Goal: Transaction & Acquisition: Book appointment/travel/reservation

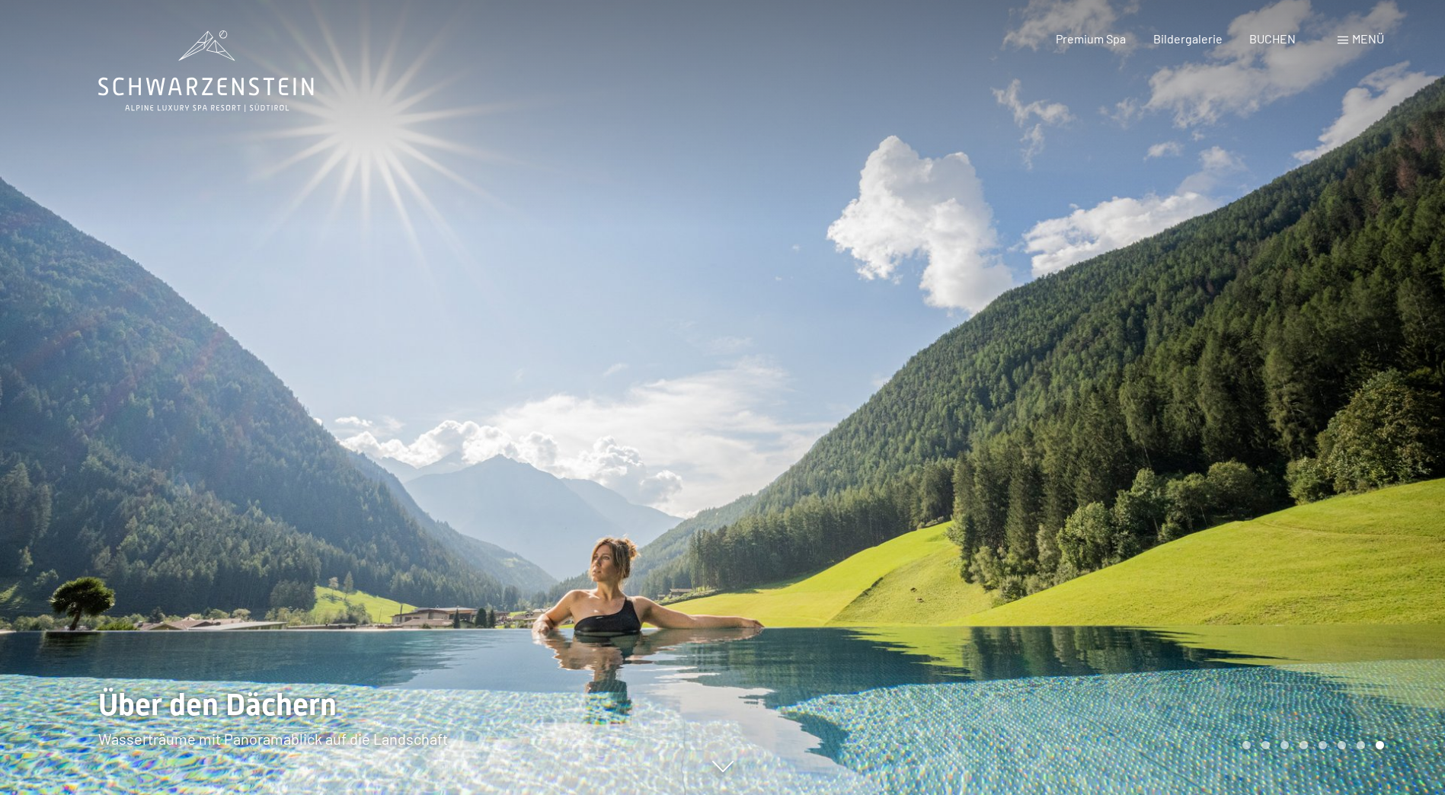
click at [1353, 39] on span "Menü" at bounding box center [1368, 38] width 32 height 14
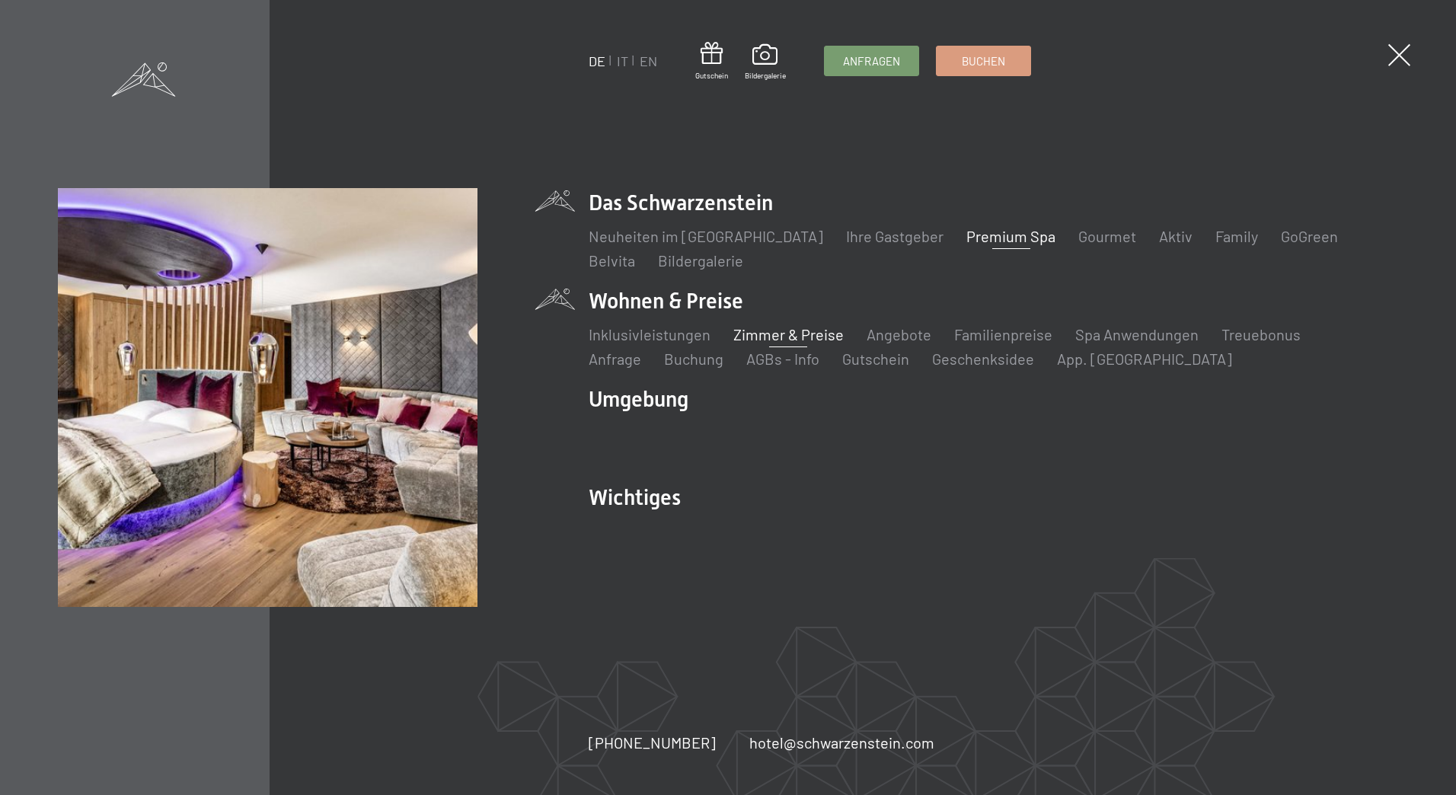
click at [781, 337] on link "Zimmer & Preise" at bounding box center [788, 334] width 110 height 18
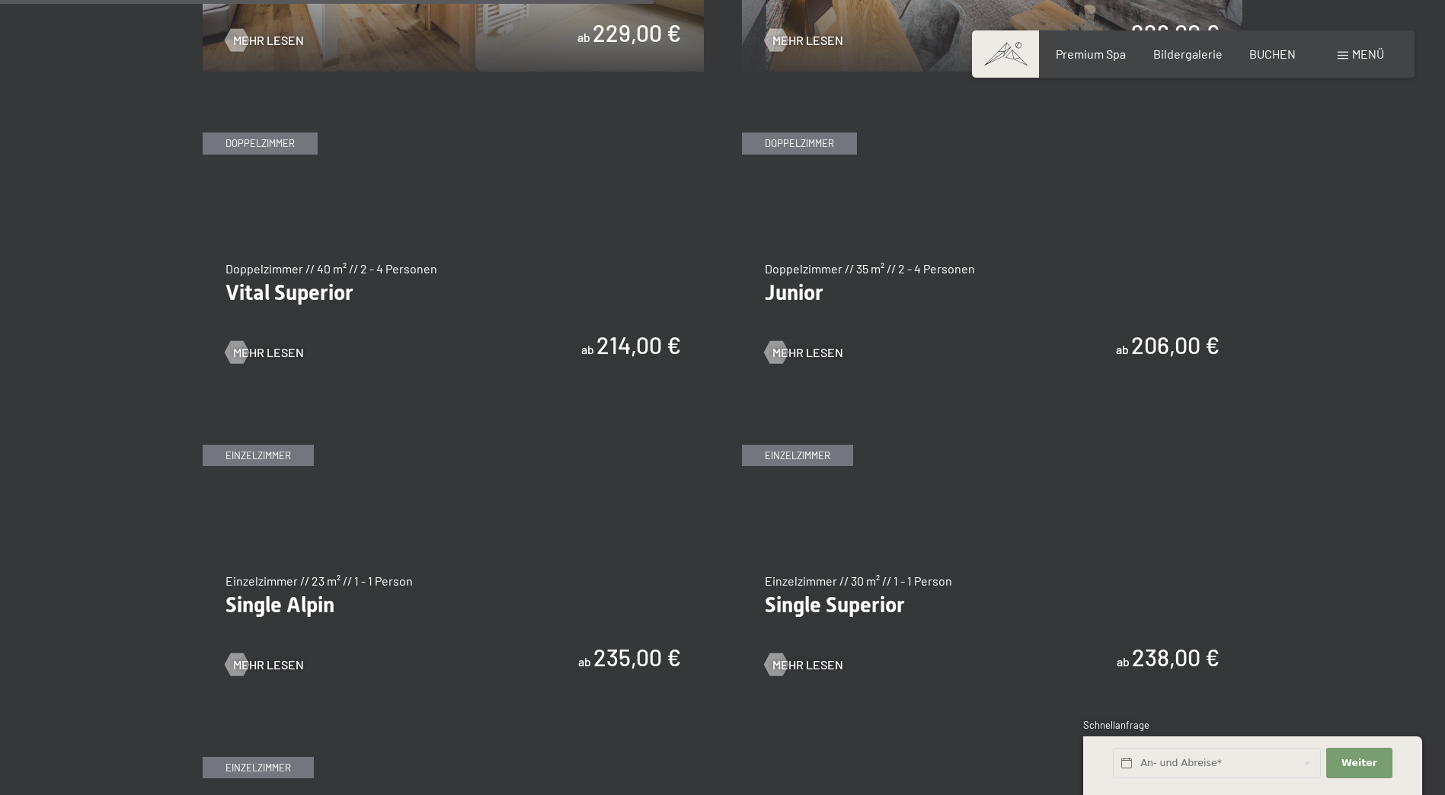
scroll to position [2103, 0]
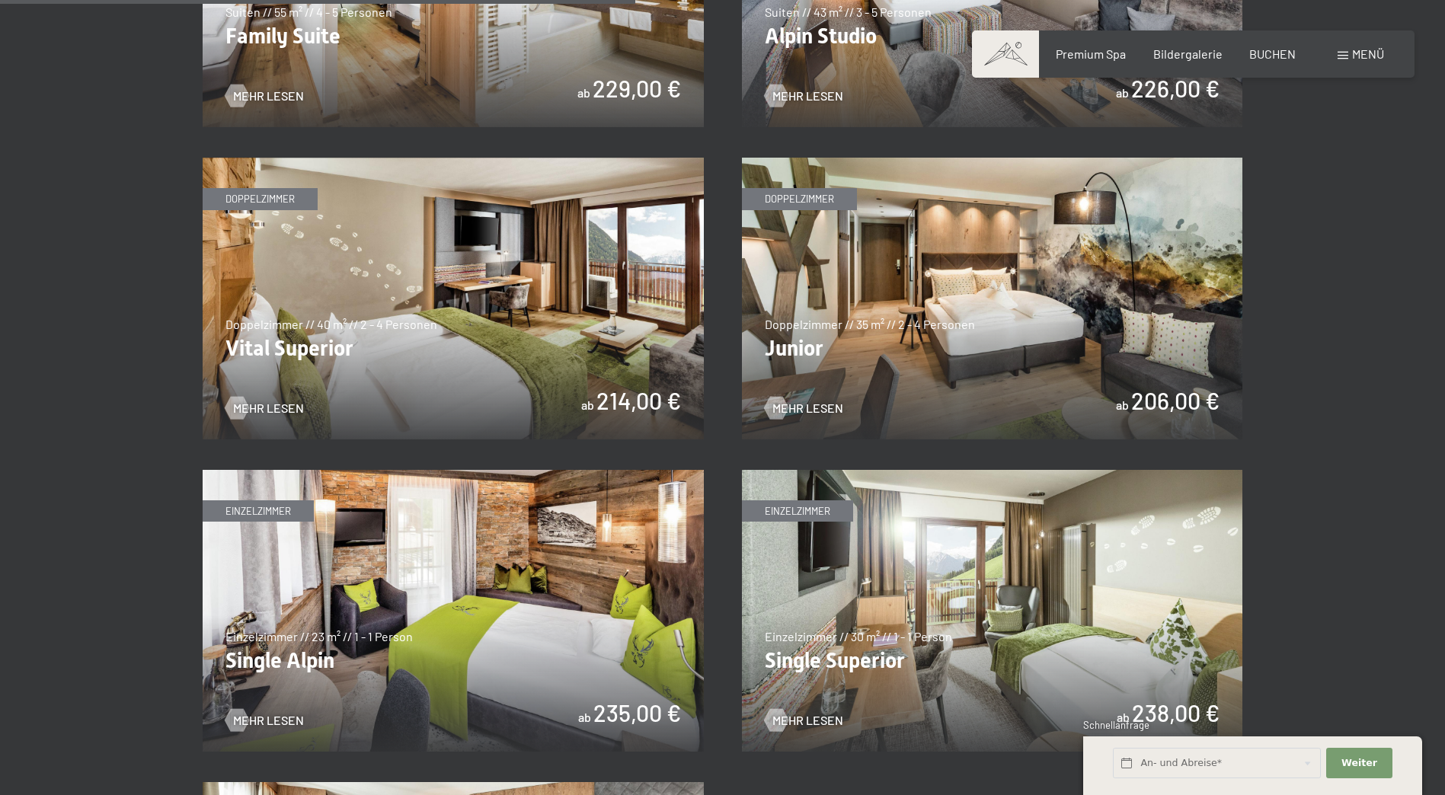
click at [1148, 343] on img at bounding box center [992, 299] width 501 height 282
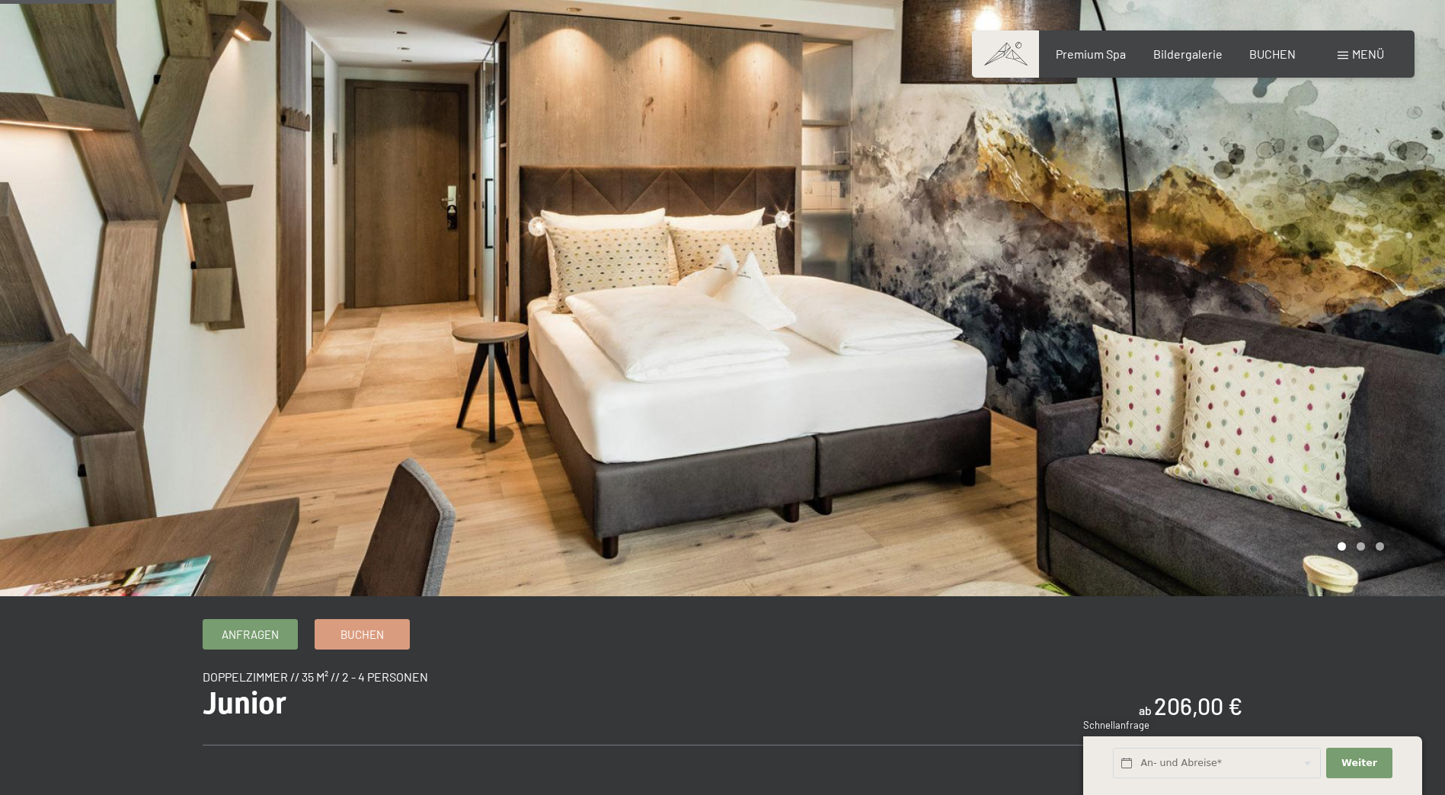
scroll to position [152, 0]
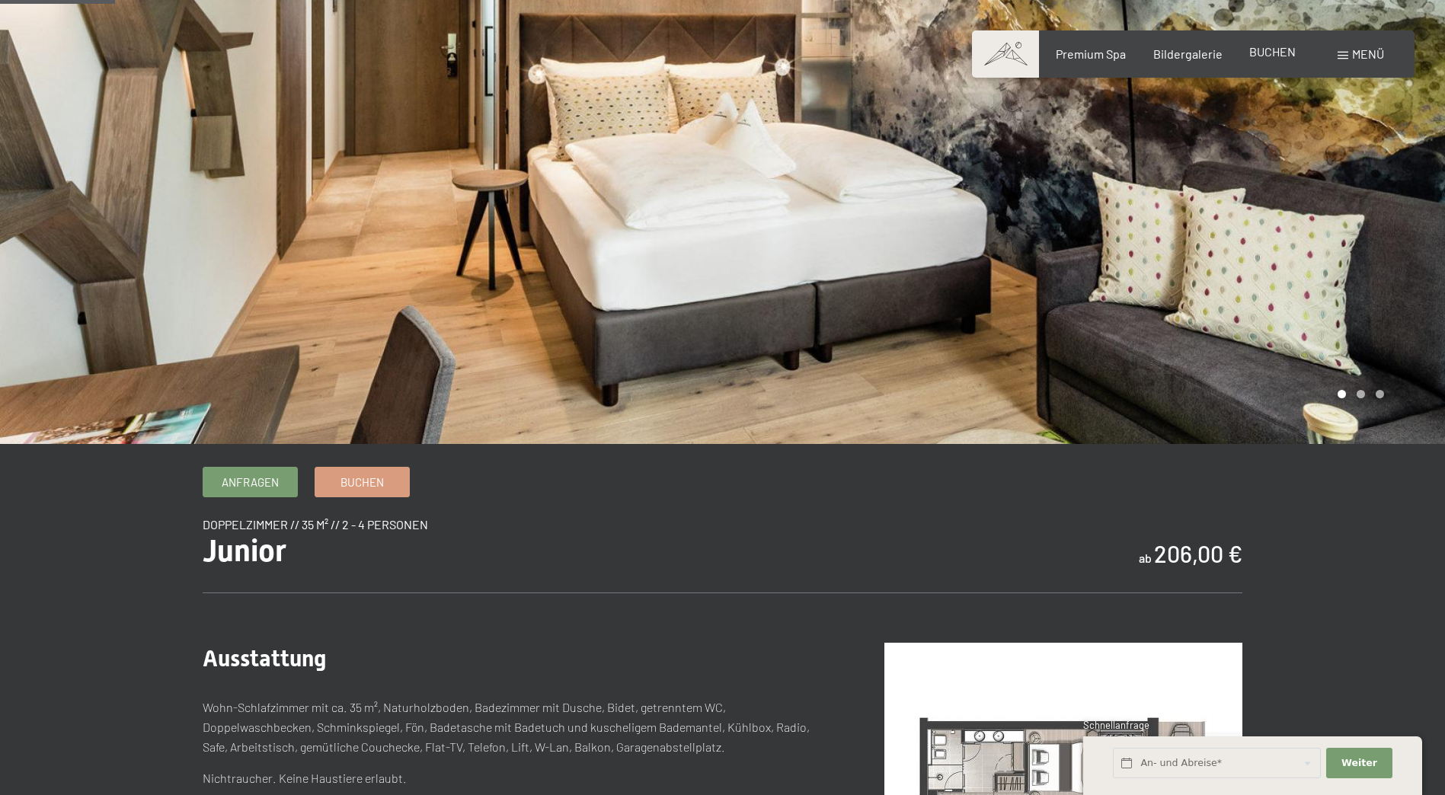
click at [1262, 56] on span "BUCHEN" at bounding box center [1272, 51] width 46 height 14
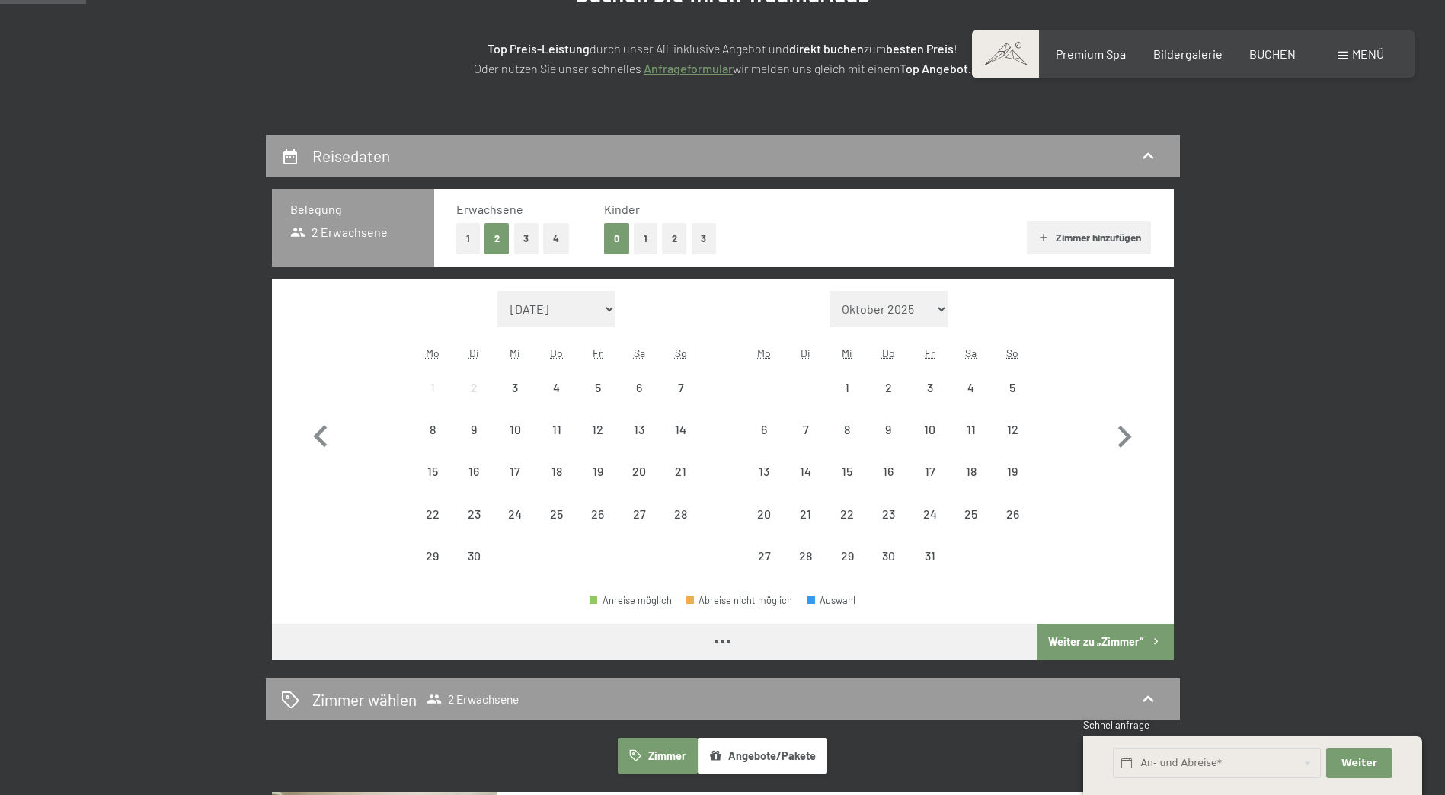
scroll to position [305, 0]
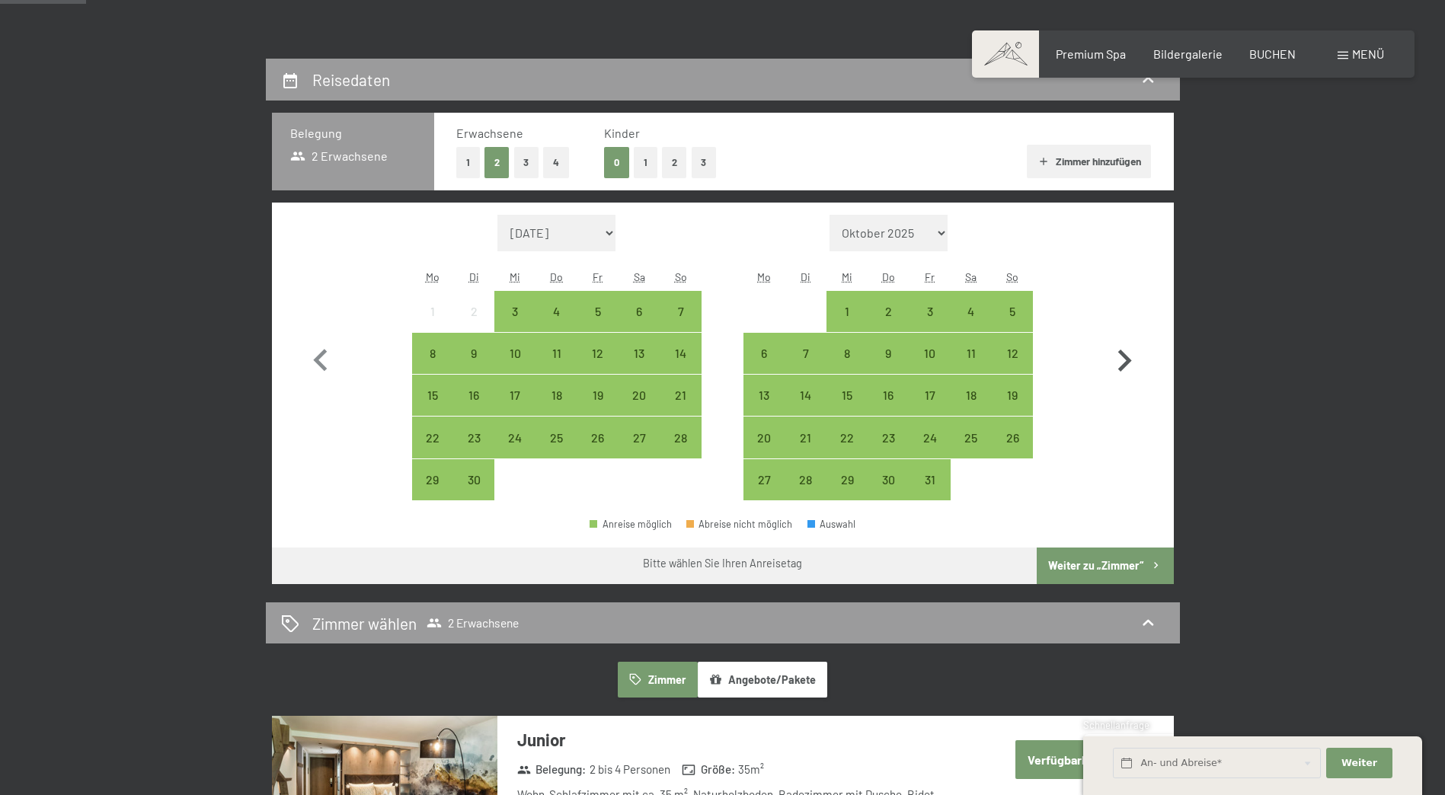
click at [1122, 359] on icon "button" at bounding box center [1124, 361] width 44 height 44
select select "2025-10-01"
select select "2025-11-01"
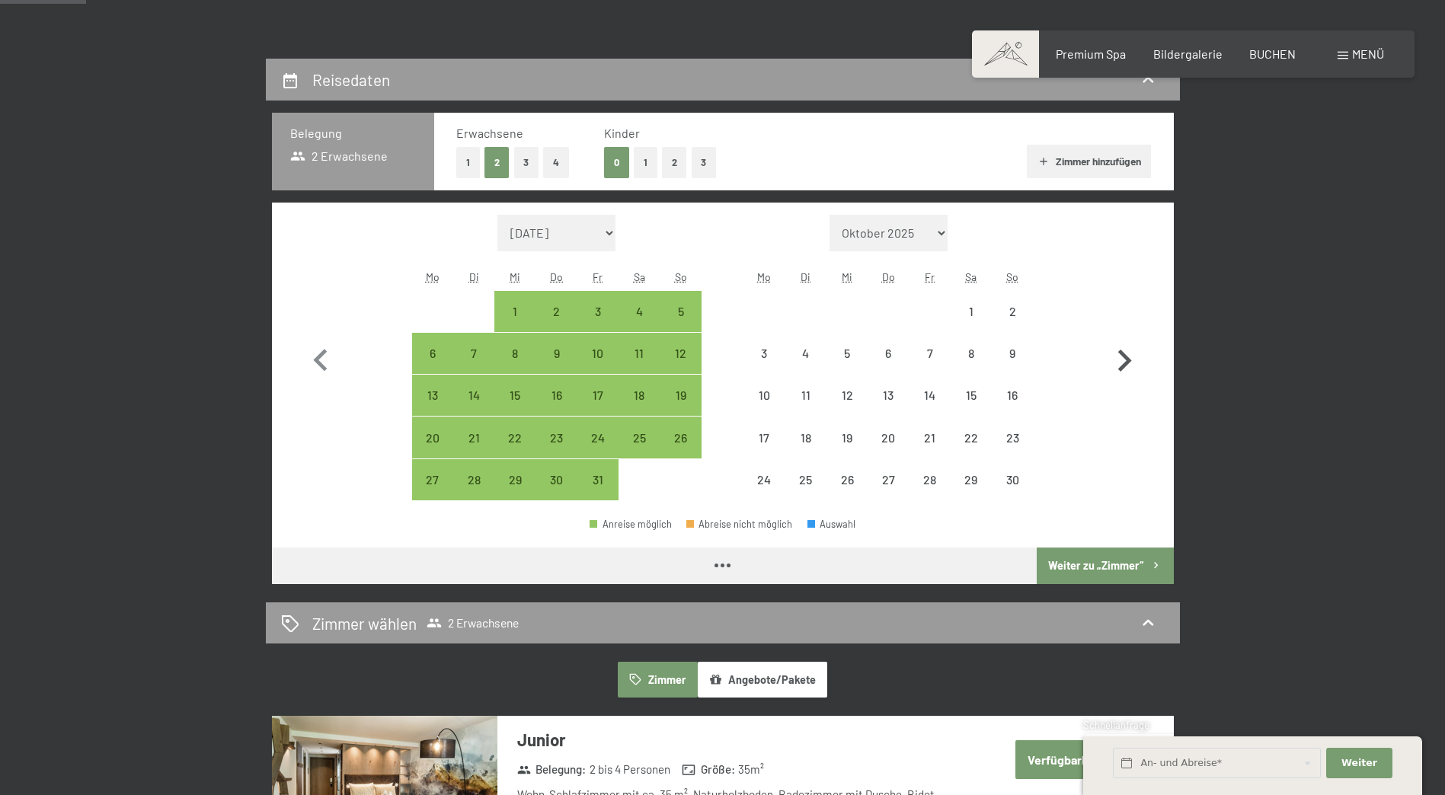
select select "2025-10-01"
select select "2025-11-01"
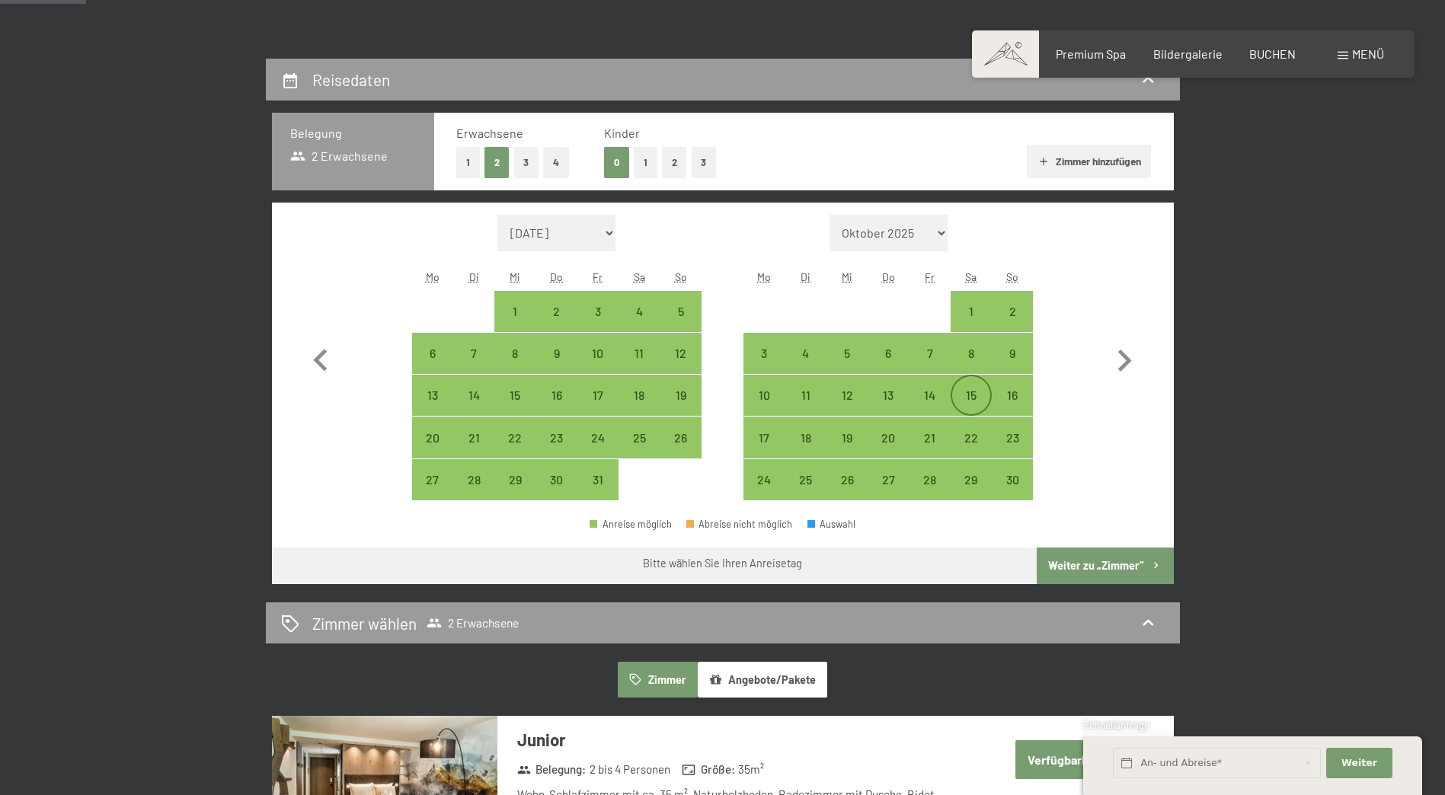
click at [965, 383] on div "15" at bounding box center [971, 395] width 38 height 38
select select "2025-10-01"
select select "2025-11-01"
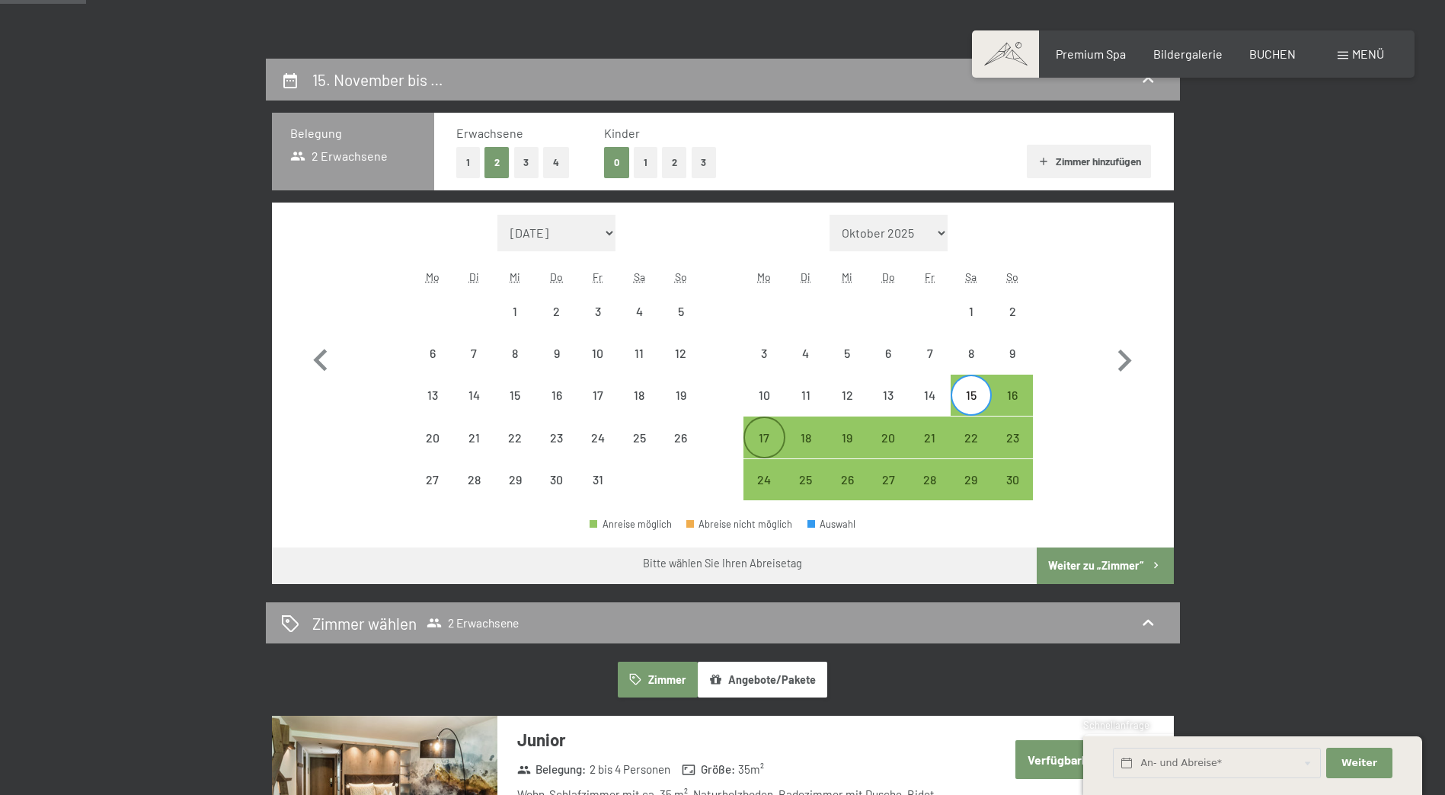
click at [759, 438] on div "17" at bounding box center [764, 451] width 38 height 38
select select "2025-10-01"
select select "2025-11-01"
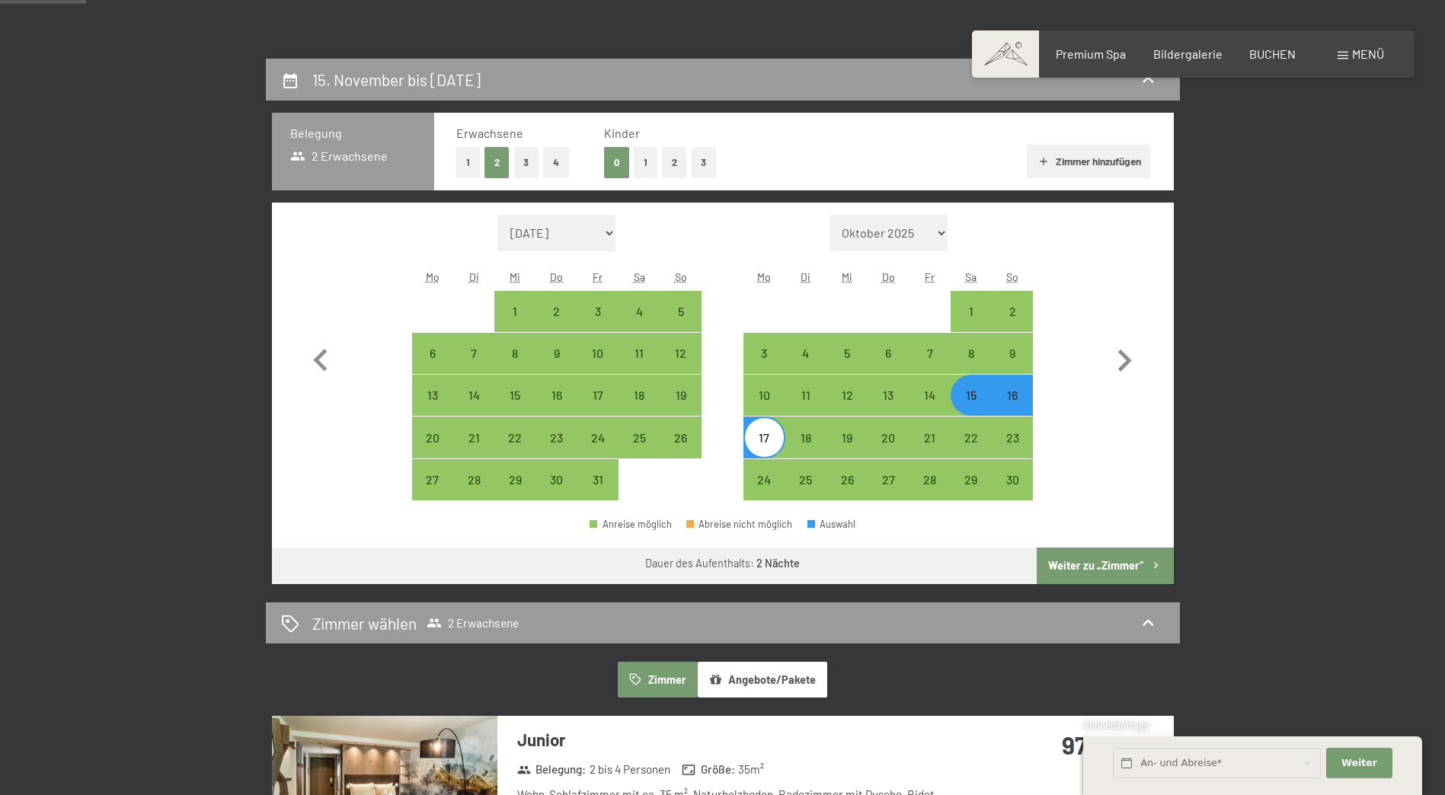
click at [1100, 560] on button "Weiter zu „Zimmer“" at bounding box center [1104, 566] width 136 height 37
select select "2025-10-01"
select select "2025-11-01"
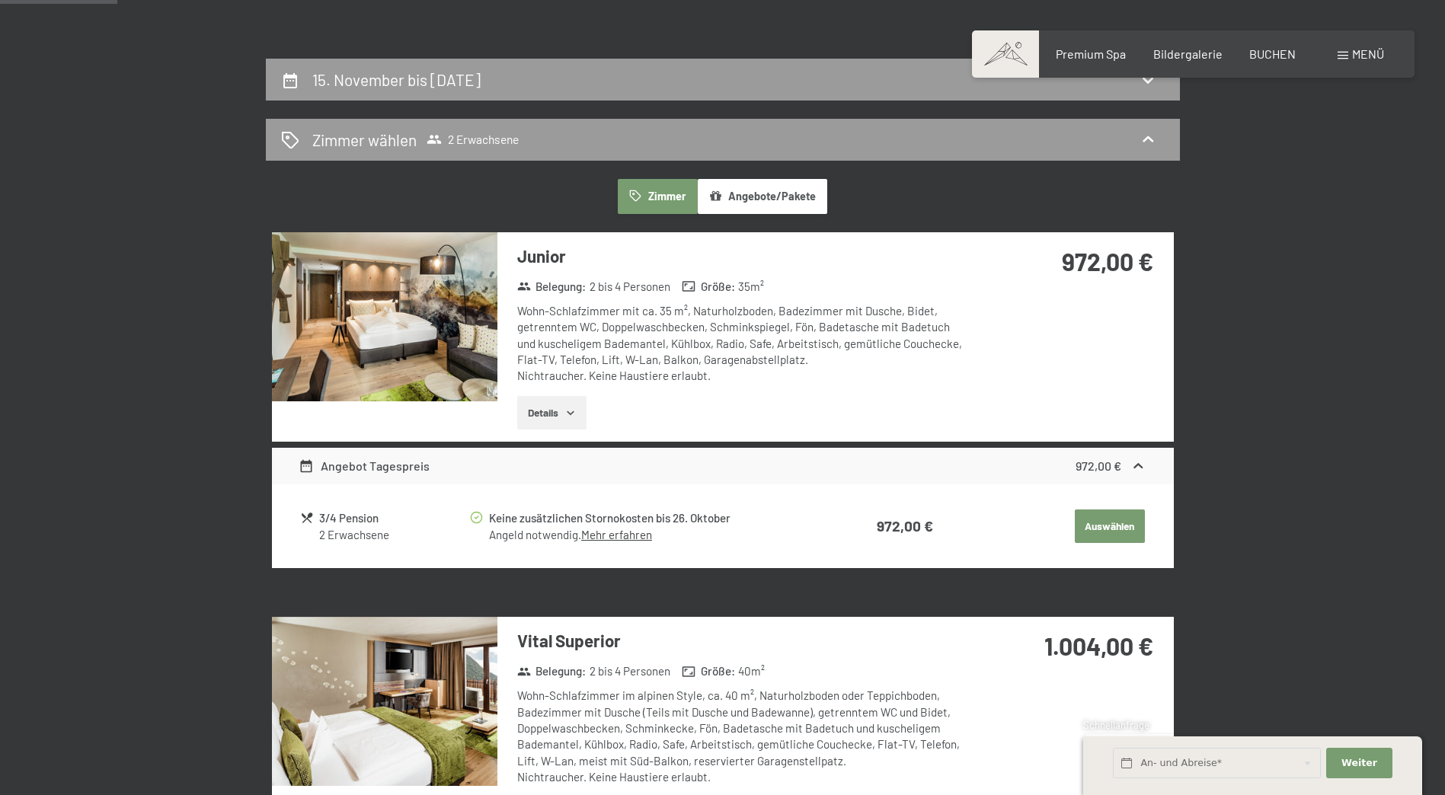
scroll to position [363, 0]
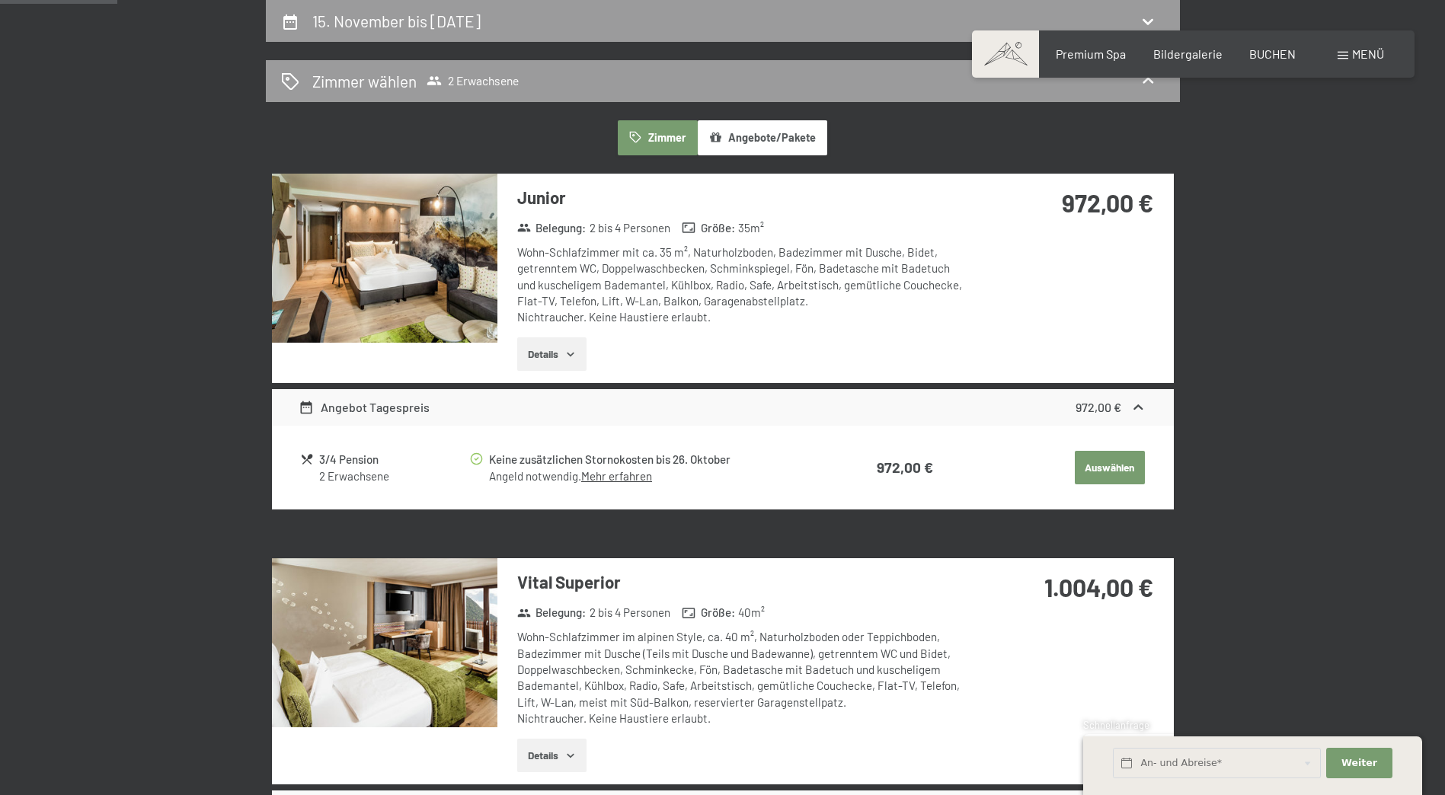
click at [573, 353] on icon "button" at bounding box center [570, 354] width 12 height 12
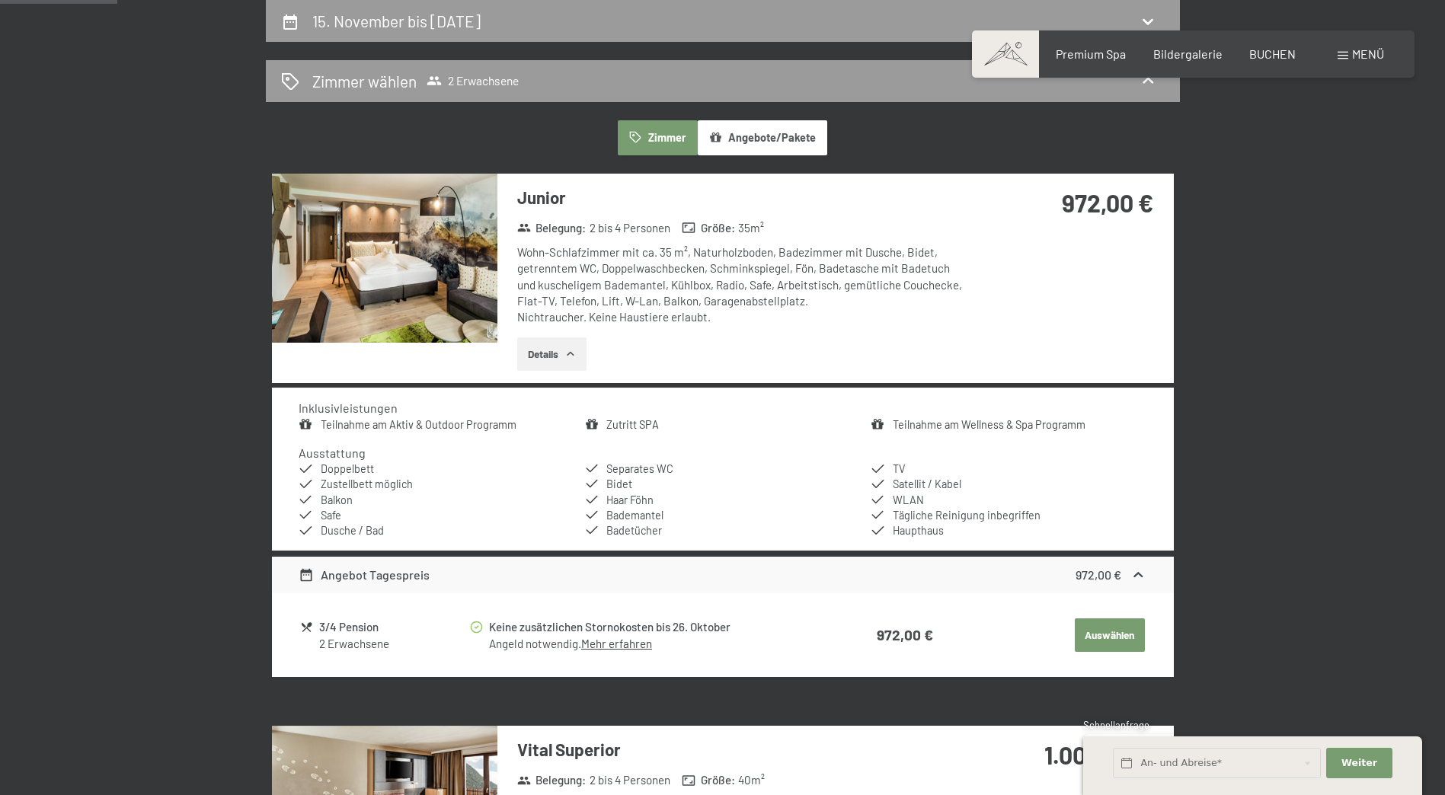
click at [327, 627] on div "3/4 Pension" at bounding box center [393, 627] width 148 height 18
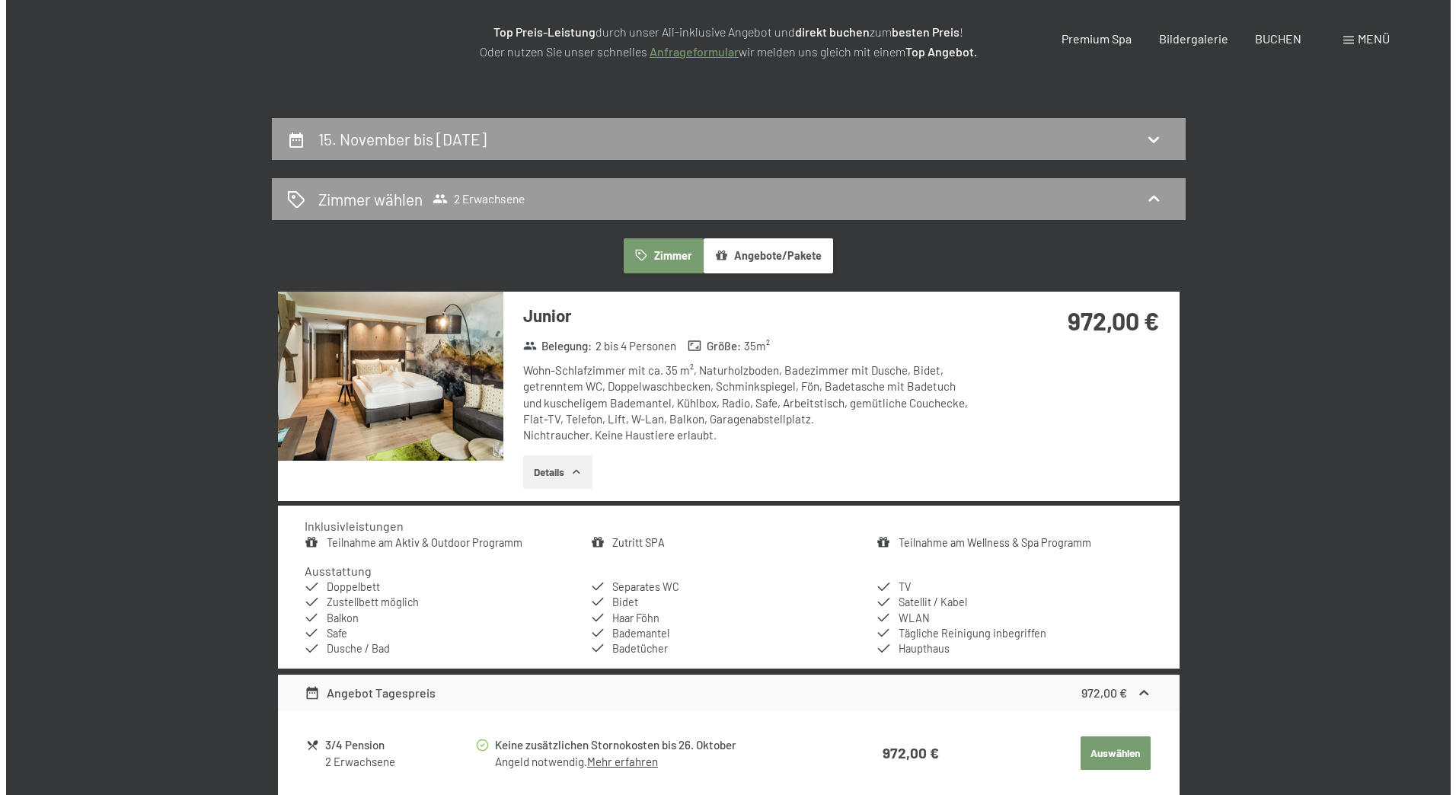
scroll to position [0, 0]
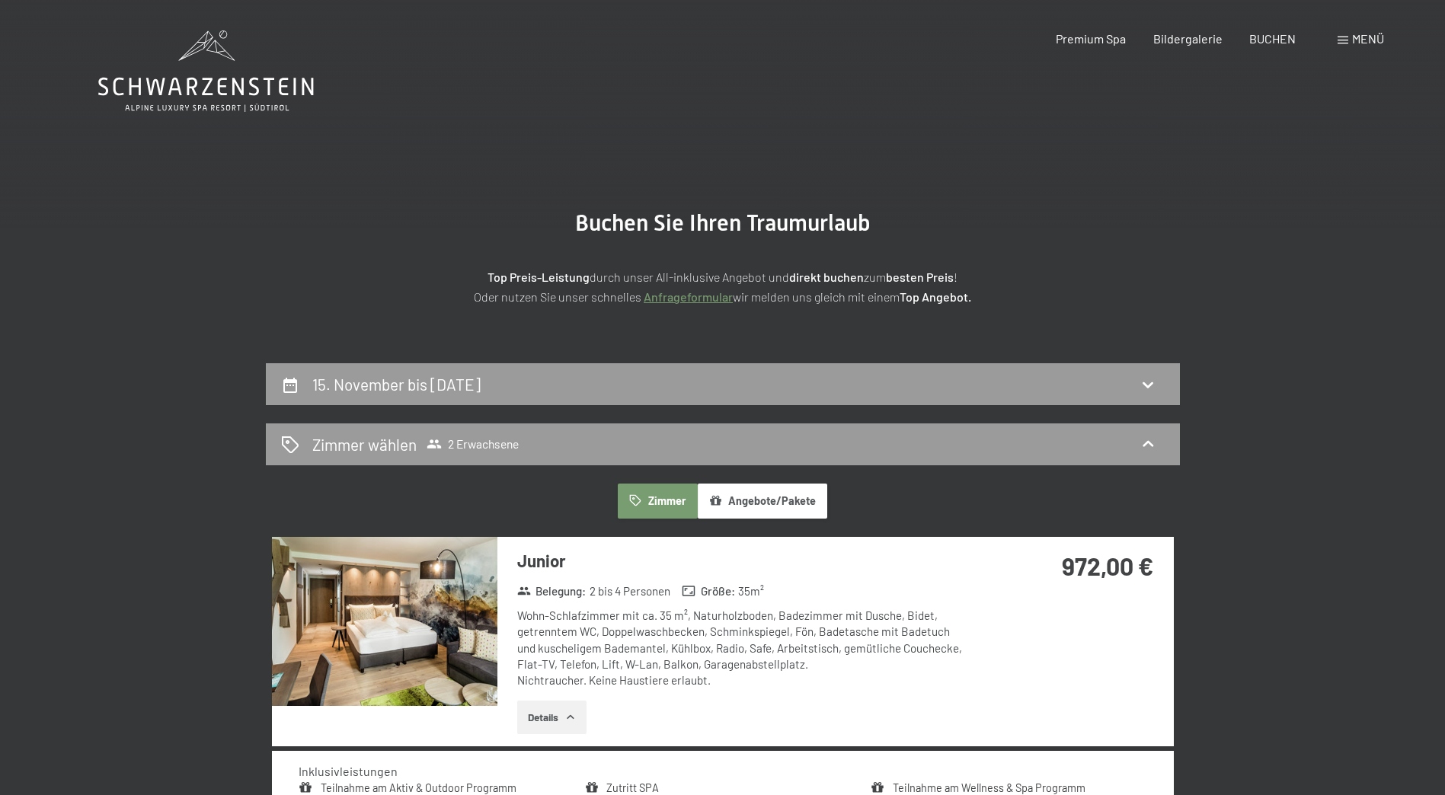
click at [1343, 38] on span at bounding box center [1342, 41] width 11 height 8
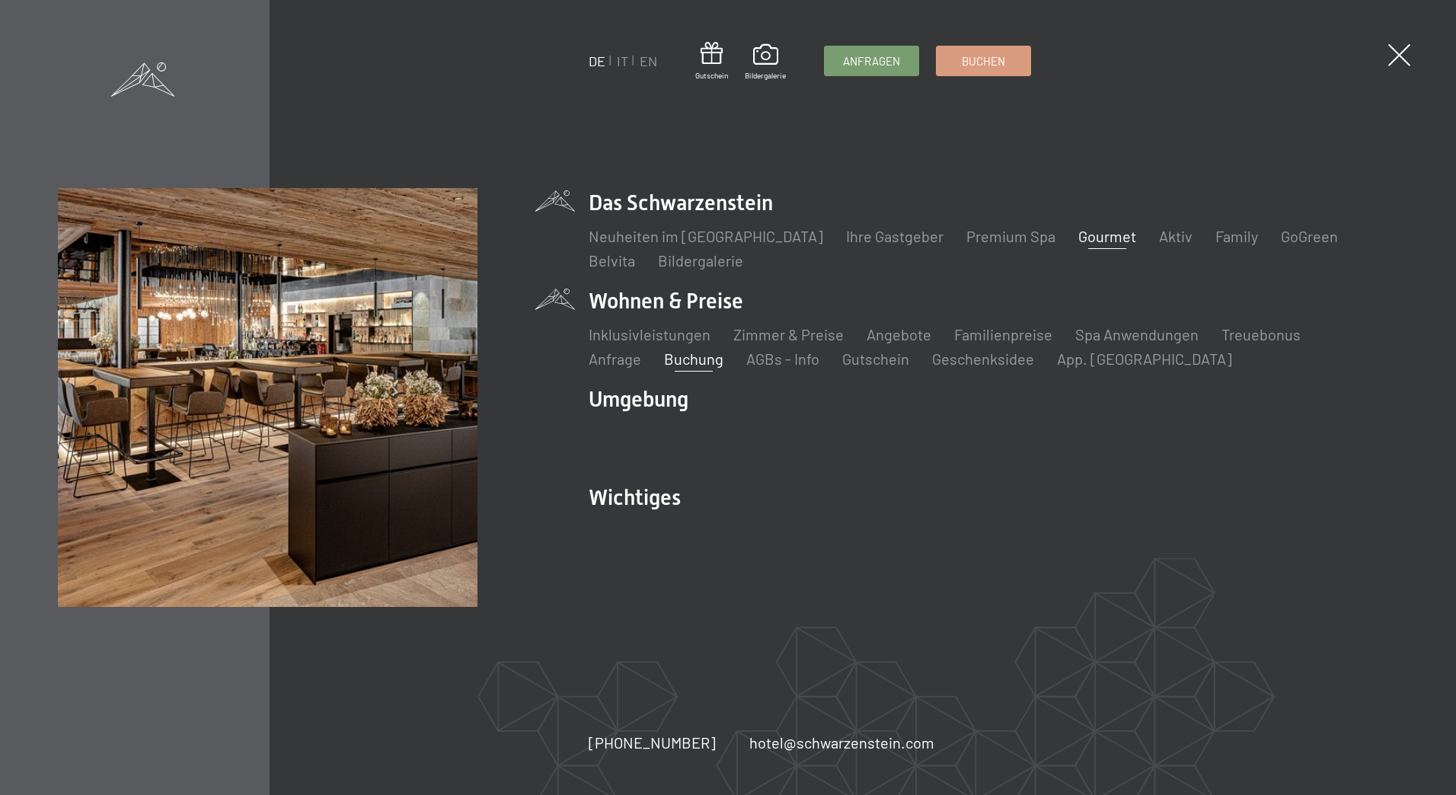
click at [1078, 236] on link "Gourmet" at bounding box center [1107, 236] width 58 height 18
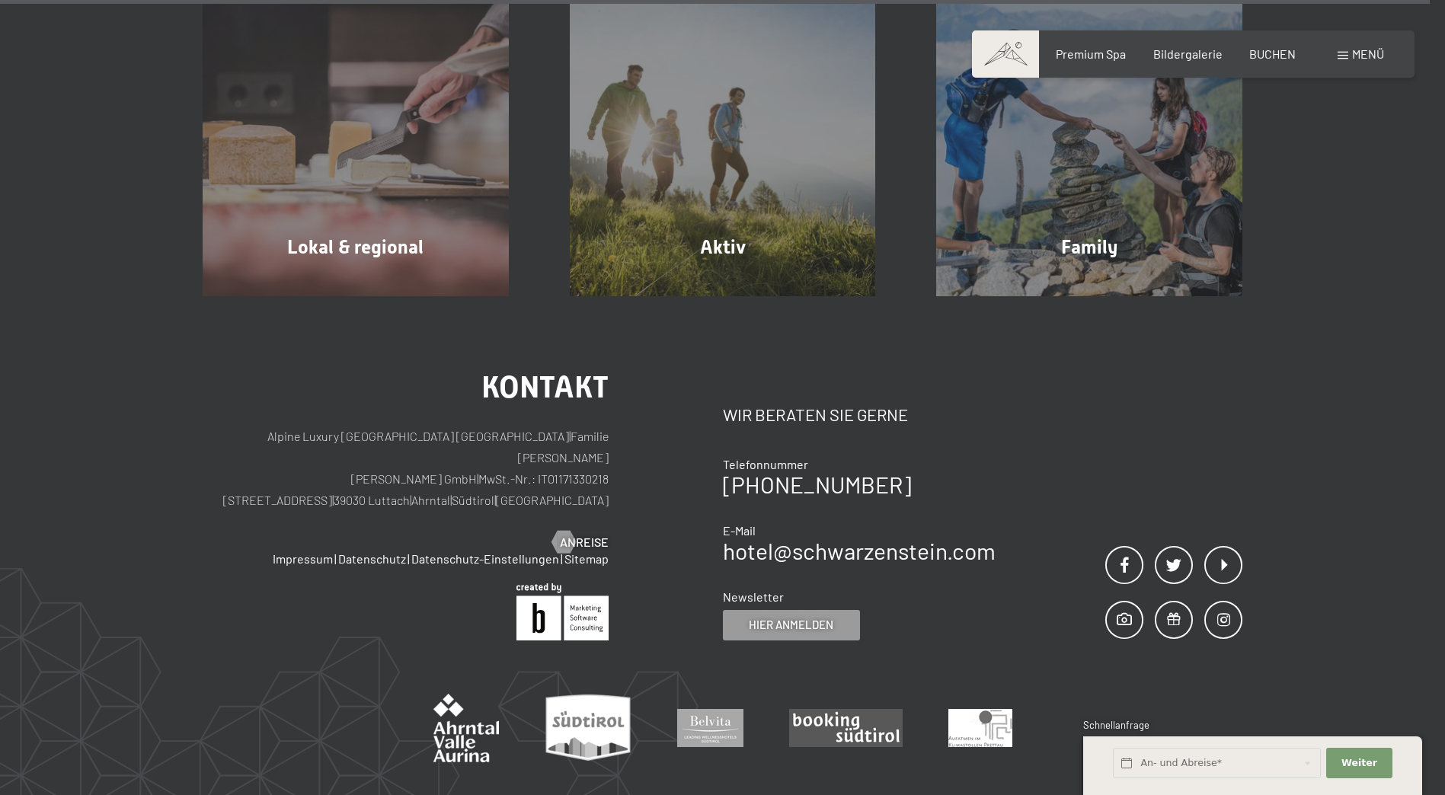
scroll to position [5920, 0]
